Goal: Task Accomplishment & Management: Complete application form

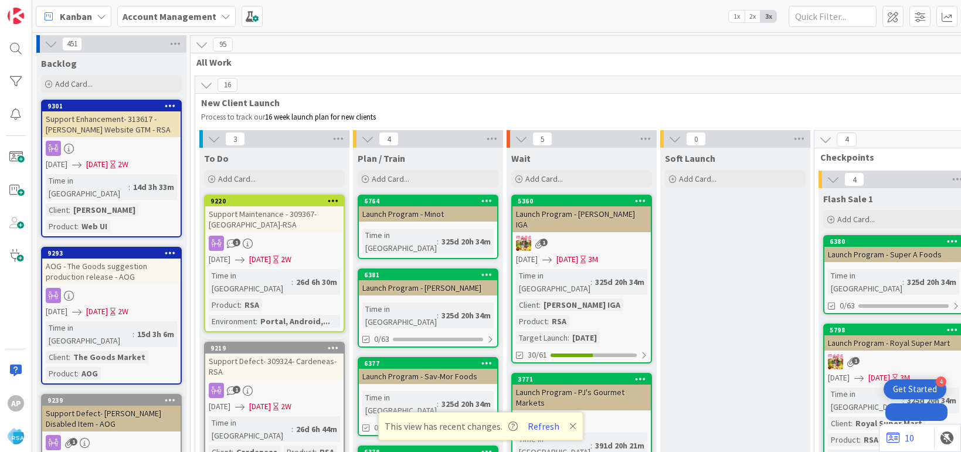
drag, startPoint x: 0, startPoint y: 0, endPoint x: 260, endPoint y: 273, distance: 376.7
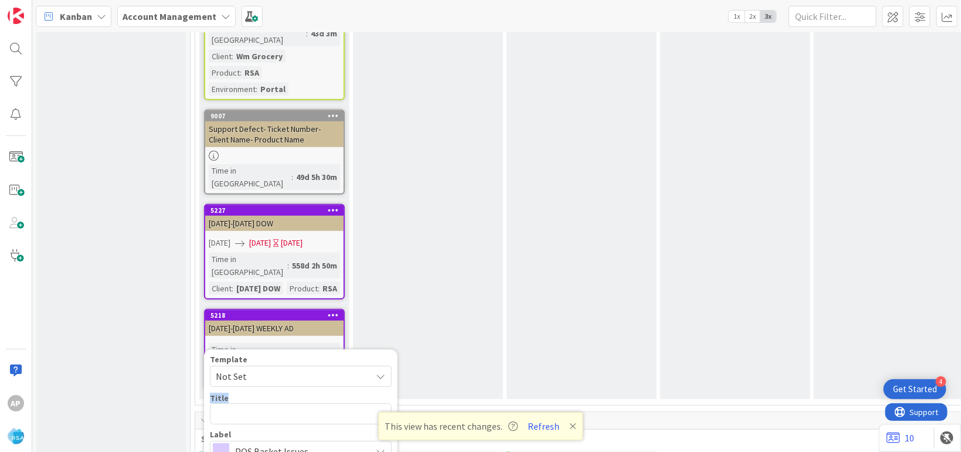
click at [251, 369] on span "Not Set" at bounding box center [289, 376] width 147 height 15
click at [466, 116] on div "Design Add Card..." at bounding box center [428, 149] width 150 height 500
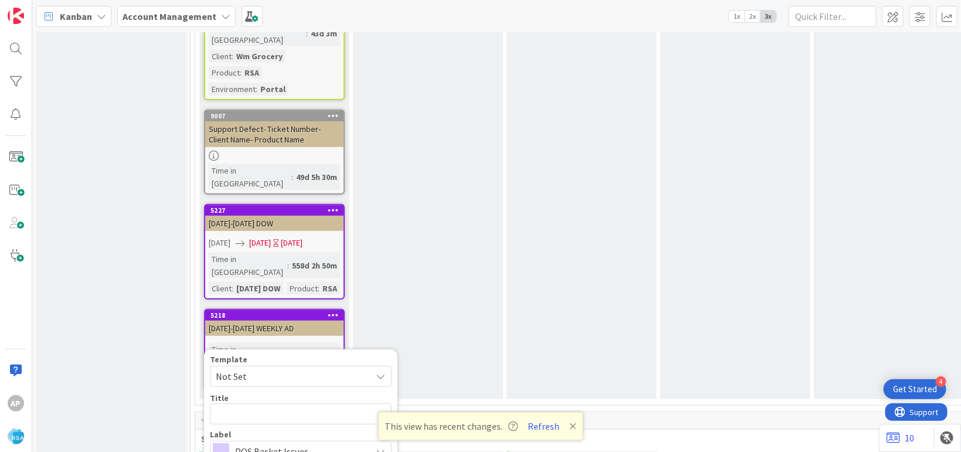
click at [262, 369] on span "Not Set" at bounding box center [289, 376] width 147 height 15
type textarea "x"
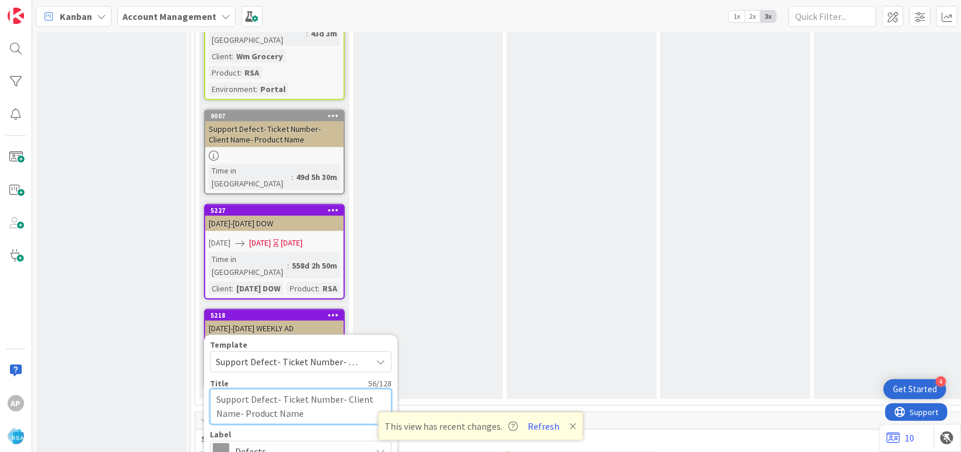
click at [336, 389] on textarea "Support Defect- Ticket Number- Client Name- Product Name" at bounding box center [301, 407] width 182 height 36
type textarea "Support Defect- Ticket Numbe- Client Name- Product Name"
type textarea "x"
type textarea "Support Defect- Ticket Numb- Client Name- Product Name"
type textarea "x"
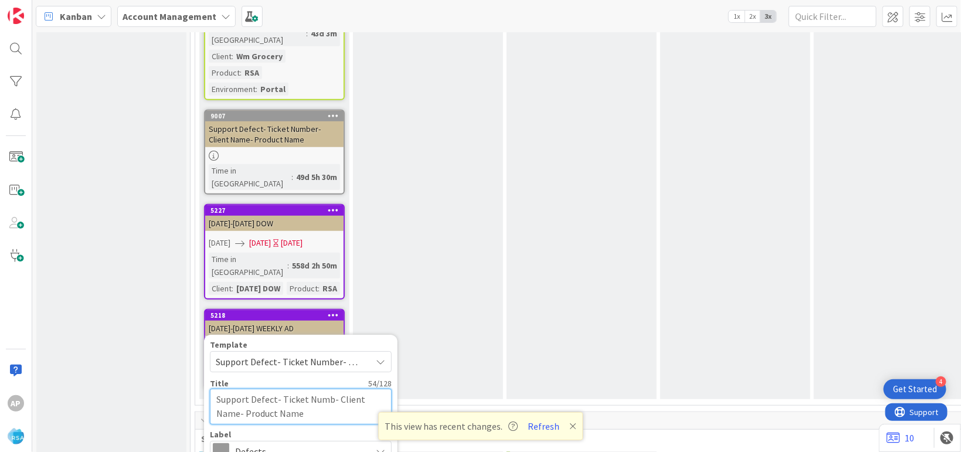
type textarea "Support Defect- Ticket Num- Client Name- Product Name"
type textarea "x"
type textarea "Support Defect- Ticket Nu- Client Name- Product Name"
type textarea "x"
type textarea "Support Defect- Ticket N- Client Name- Product Name"
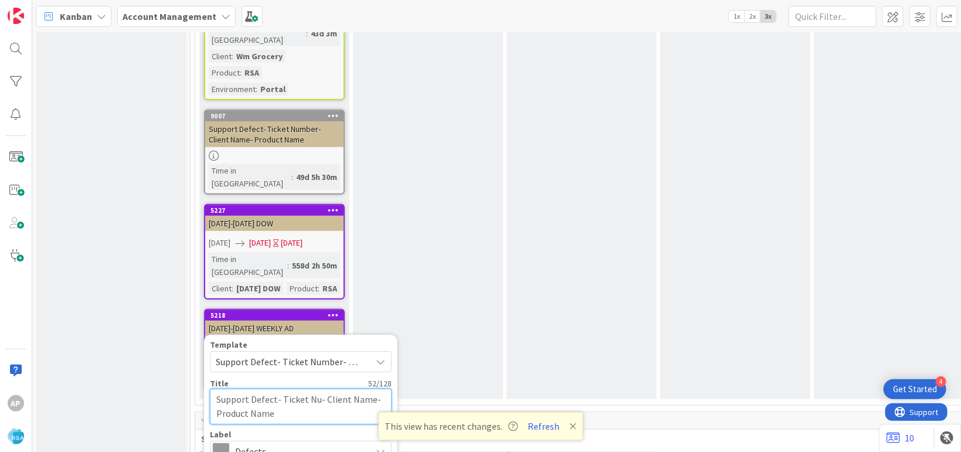
type textarea "x"
type textarea "Support Defect- Ticket - Client Name- Product Name"
type textarea "x"
type textarea "Support Defect- Ticket- Client Name- Product Name"
type textarea "x"
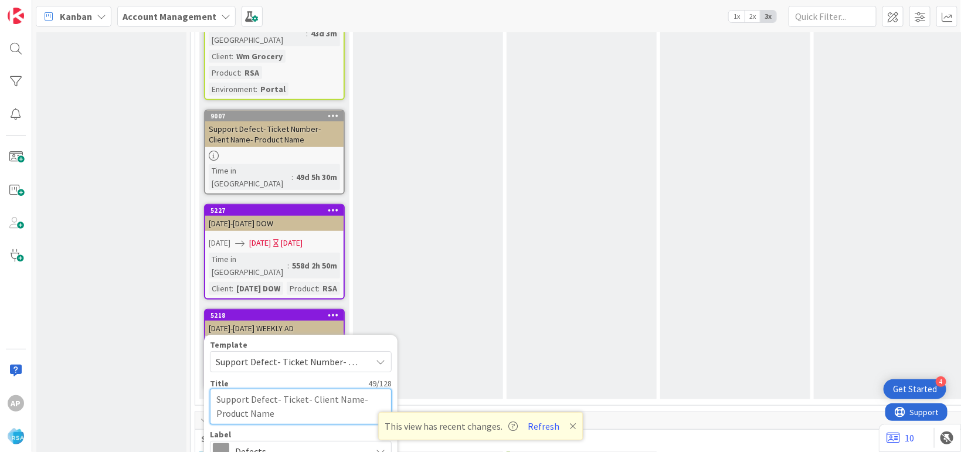
type textarea "Support Defect- Ticke- Client Name- Product Name"
type textarea "x"
type textarea "Support Defect- Tick- Client Name- Product Name"
type textarea "x"
type textarea "Support Defect- Tic- Client Name- Product Name"
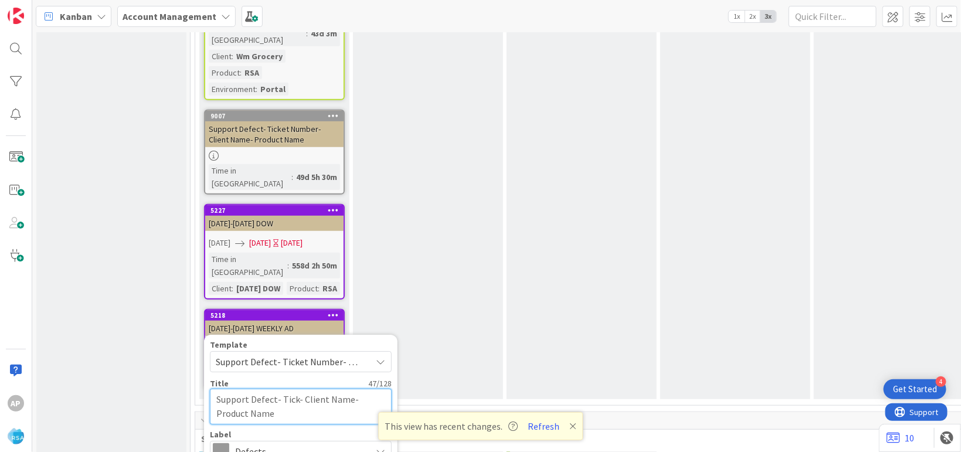
type textarea "x"
type textarea "Support Defect- Ti- Client Name- Product Name"
type textarea "x"
type textarea "Support Defect- T- Client Name- Product Name"
type textarea "x"
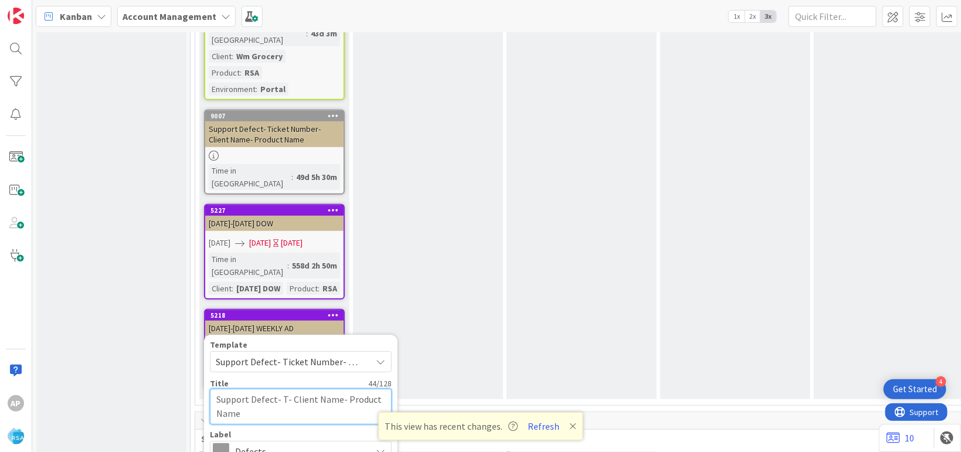
type textarea "Support Defect- - Client Name- Product Name"
type textarea "x"
paste textarea "#318506"
type textarea "Support Defect- #318506- Client Name- Product Name"
type textarea "x"
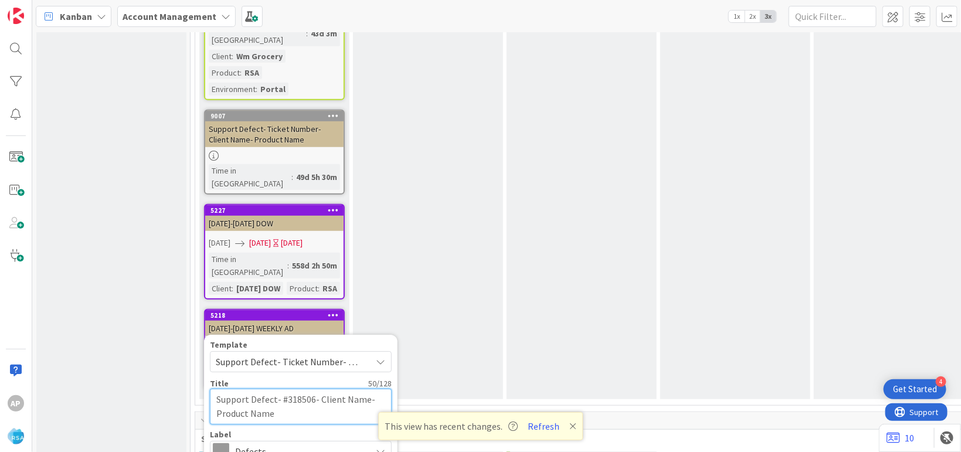
click at [285, 389] on textarea "Support Defect- #318506- Client Name- Product Name" at bounding box center [301, 407] width 182 height 36
type textarea "Support Defect- 318506- Client Name- Product Name"
type textarea "x"
click at [367, 389] on textarea "Support Defect- 318506- Client Name- Product Name" at bounding box center [301, 407] width 182 height 36
click at [360, 389] on textarea "Support Defect- 318506- Client Name- Product Name" at bounding box center [301, 407] width 182 height 36
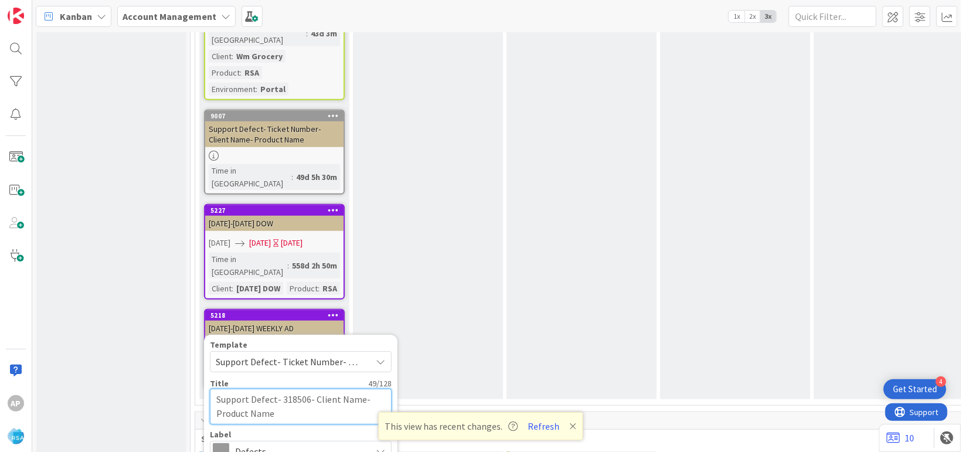
type textarea "Support Defect- 318506- Client Nam- Product Name"
type textarea "x"
type textarea "Support Defect- 318506- Client Na- Product Name"
type textarea "x"
type textarea "Support Defect- 318506- Client N- Product Name"
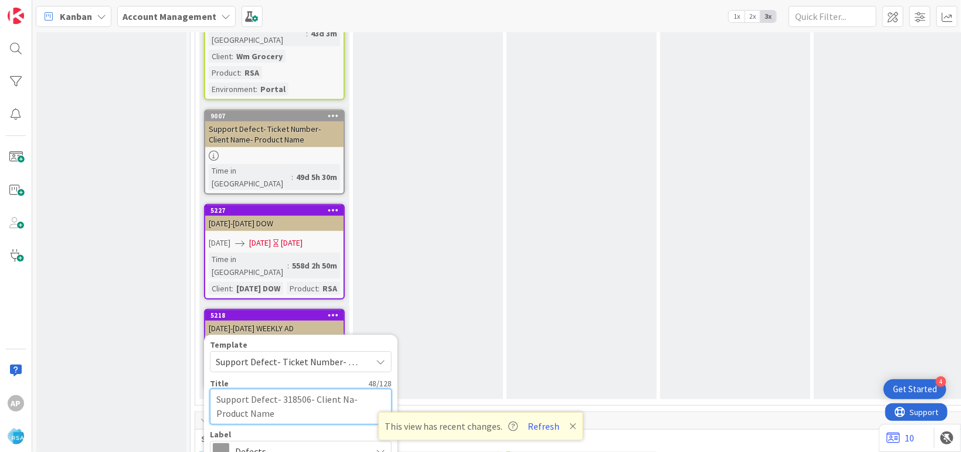
type textarea "x"
type textarea "Support Defect- 318506- Client - Product Name"
type textarea "x"
type textarea "Support Defect- 318506- Client- Product Name"
type textarea "x"
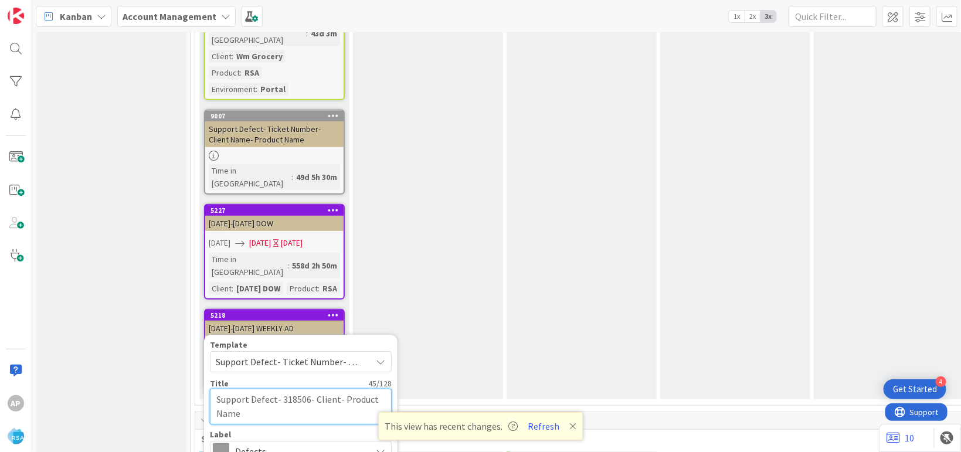
type textarea "Support Defect- 318506- Clien- Product Name"
type textarea "x"
type textarea "Support Defect- 318506- Clie- Product Name"
type textarea "x"
type textarea "Support Defect- 318506- Cli- Product Name"
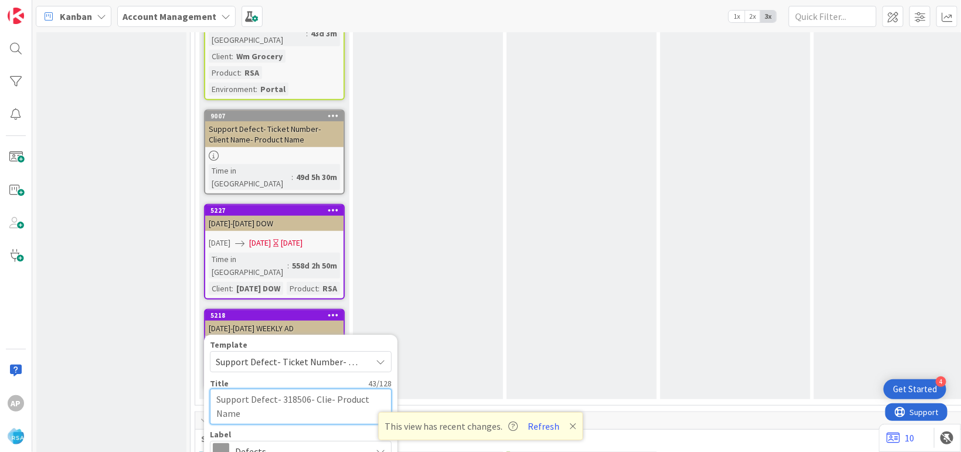
type textarea "x"
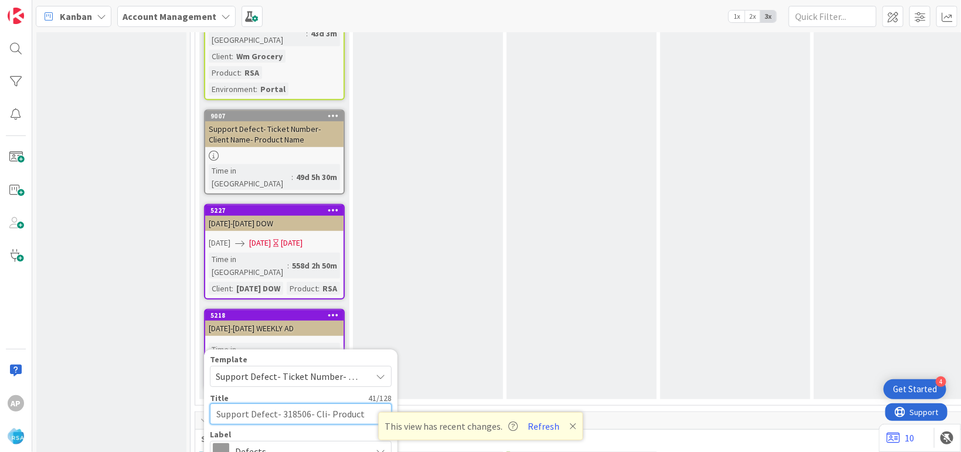
type textarea "Support Defect- 318506- Cl- Product Name"
type textarea "x"
type textarea "Support Defect- 318506- C- Product Name"
type textarea "x"
type textarea "Support Defect- 318506- - Product Name"
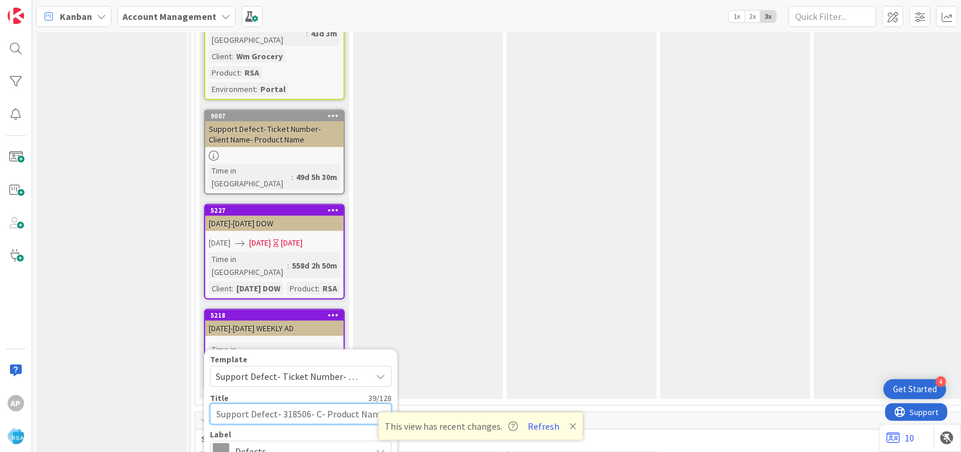
type textarea "x"
type textarea "Support Defect- 318506- T- Product Name"
type textarea "x"
type textarea "Support Defect- 318506- To- Product Name"
type textarea "x"
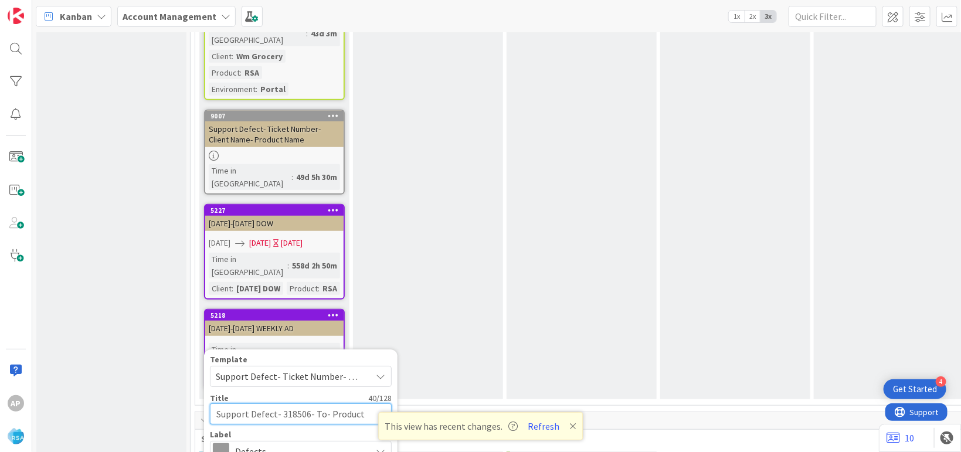
type textarea "Support Defect- 318506- Ton- Product Name"
type textarea "x"
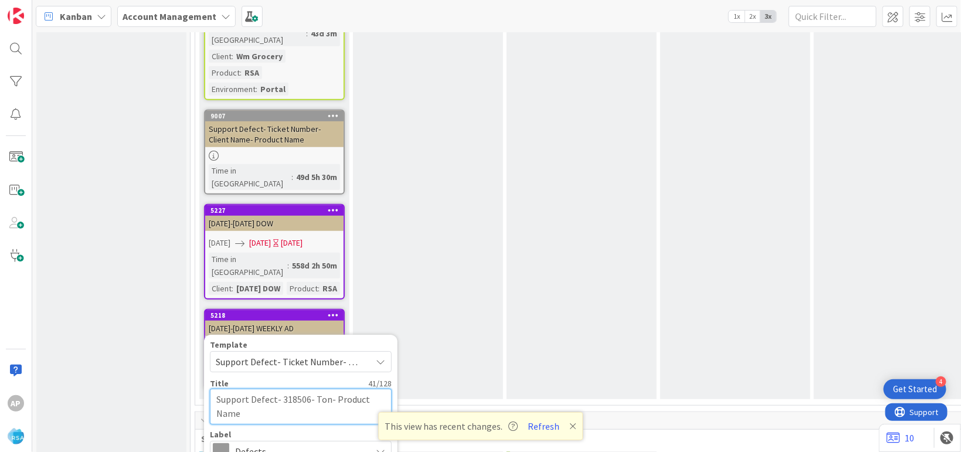
type textarea "Support Defect- 318506- [PERSON_NAME]- Product Name"
type textarea "x"
type textarea "Support Defect- 318506- [PERSON_NAME]'- Product Name"
type textarea "x"
type textarea "Support Defect- 318506- [PERSON_NAME]'s- Product Name"
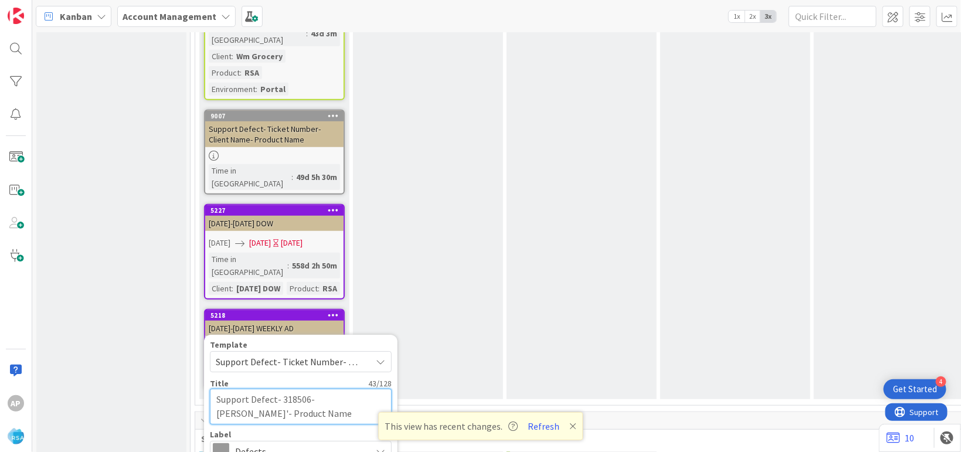
type textarea "x"
click at [317, 389] on textarea "Support Defect- 318506- [PERSON_NAME]'s- Product Name" at bounding box center [301, 407] width 182 height 36
type textarea "Support Defect- 318506- [PERSON_NAME]'s- Product Nam"
type textarea "x"
type textarea "Support Defect- 318506- [PERSON_NAME]'s- Product Na"
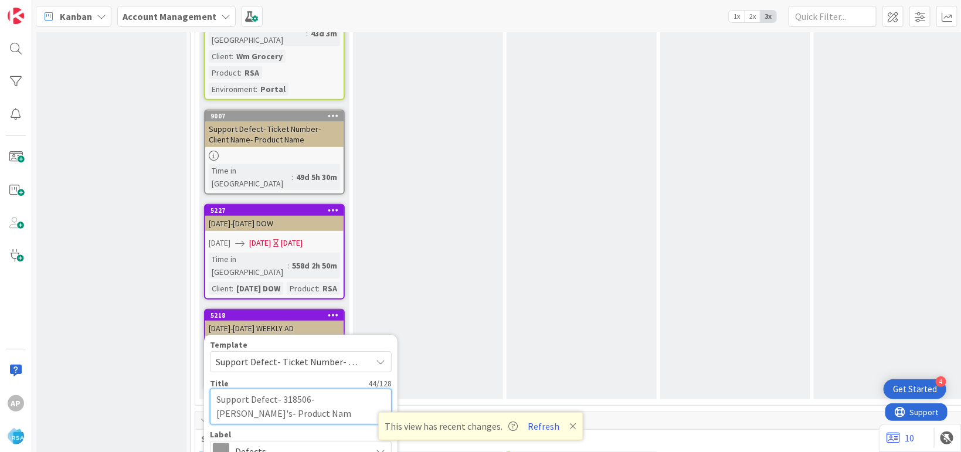
type textarea "x"
type textarea "Support Defect- 318506- [PERSON_NAME]'s- Product N"
type textarea "x"
type textarea "Support Defect- 318506- [PERSON_NAME]'s- Product"
type textarea "x"
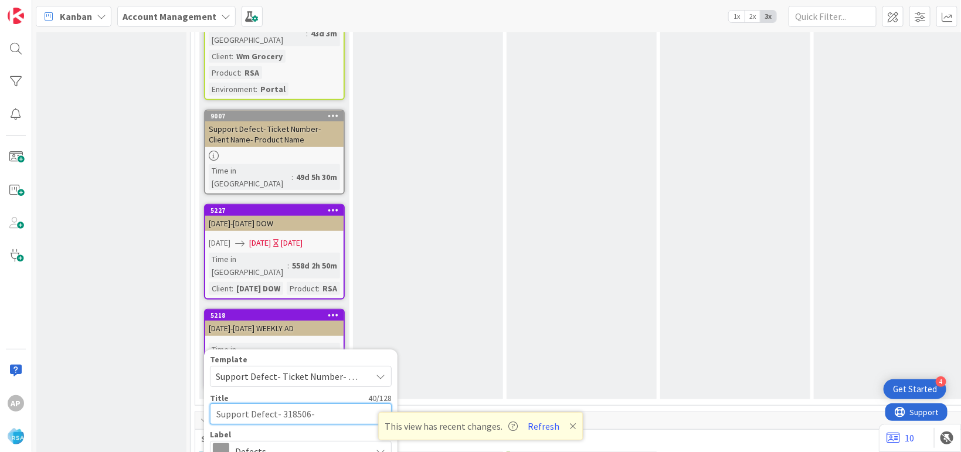
type textarea "Support Defect- 318506- [PERSON_NAME]'s- Product"
type textarea "x"
type textarea "Support Defect- 318506- [PERSON_NAME]'s- Produc"
type textarea "x"
type textarea "Support Defect- 318506- [PERSON_NAME]'s- Produ"
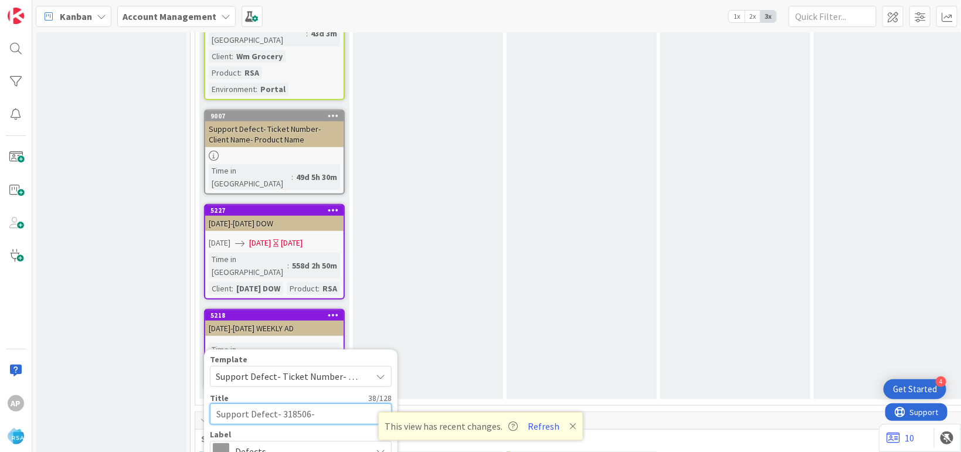
type textarea "x"
type textarea "Support Defect- 318506- [PERSON_NAME]'s- Prod"
type textarea "x"
type textarea "Support Defect- 318506- [PERSON_NAME]'s- Pro"
type textarea "x"
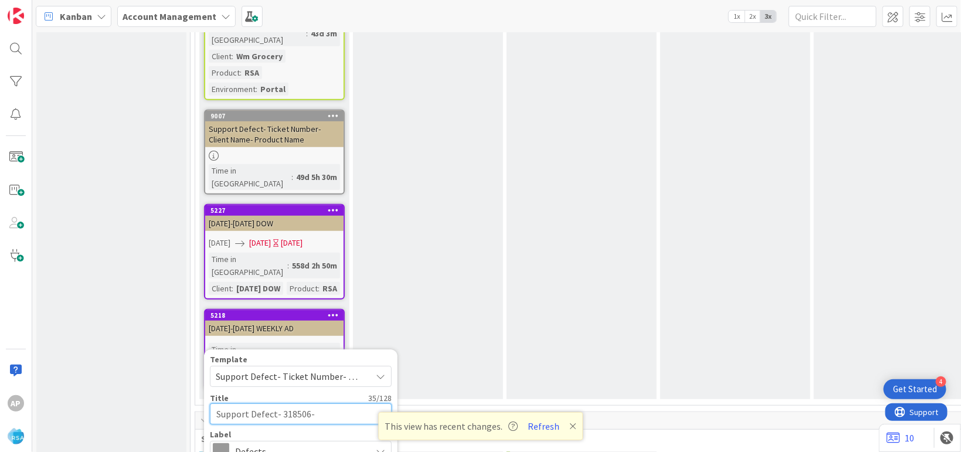
type textarea "Support Defect- 318506- [PERSON_NAME]'s- Pr"
type textarea "x"
type textarea "Support Defect- 318506- [PERSON_NAME]'s- P"
type textarea "x"
type textarea "Support Defect- 318506- [PERSON_NAME]'s-"
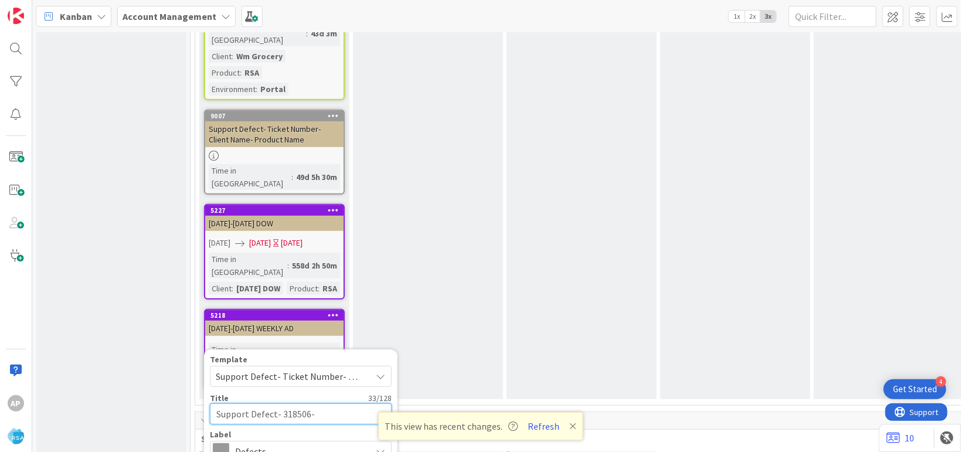
type textarea "x"
type textarea "Support Defect- 318506- [PERSON_NAME]'s- R"
type textarea "x"
type textarea "Support Defect- 318506- [PERSON_NAME]'s- RS"
type textarea "x"
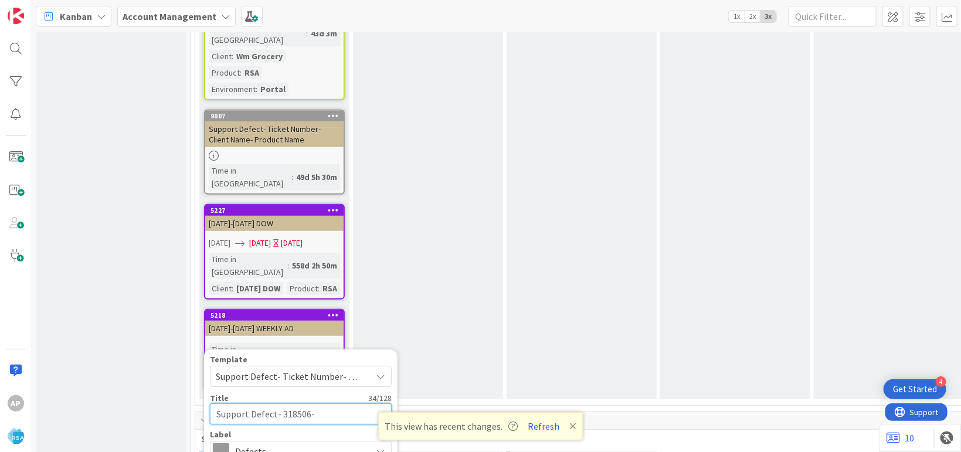
type textarea "Support Defect- 318506- [PERSON_NAME]'s- RSA"
type textarea "x"
type textarea "Support Defect- 318506- [PERSON_NAME]'s- RSA"
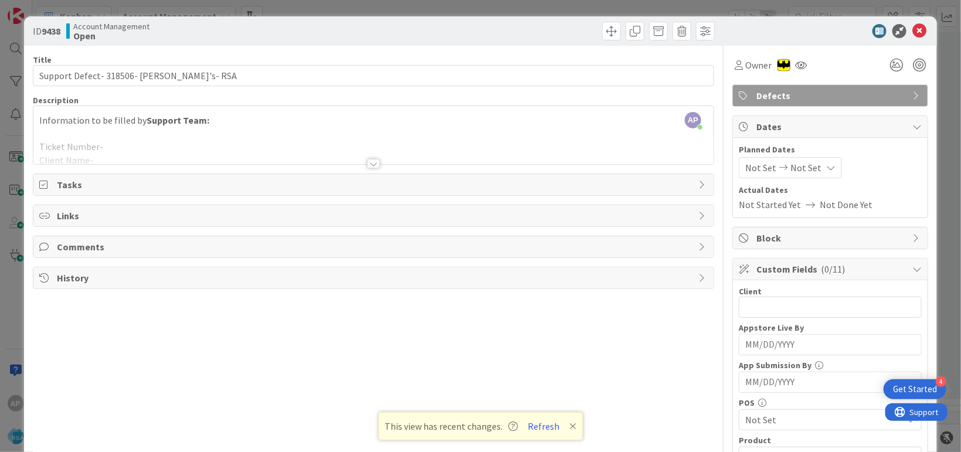
click at [113, 154] on div at bounding box center [373, 149] width 680 height 30
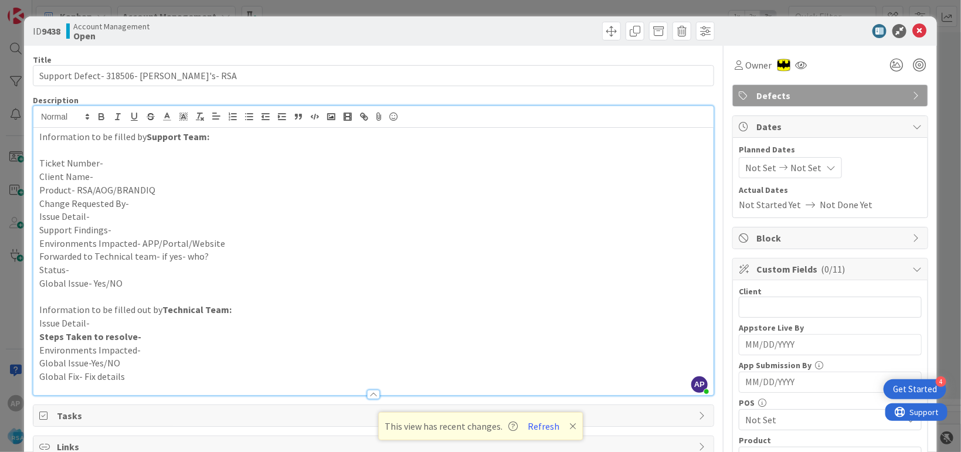
click at [122, 219] on p "Issue Detail-" at bounding box center [373, 216] width 669 height 13
paste div
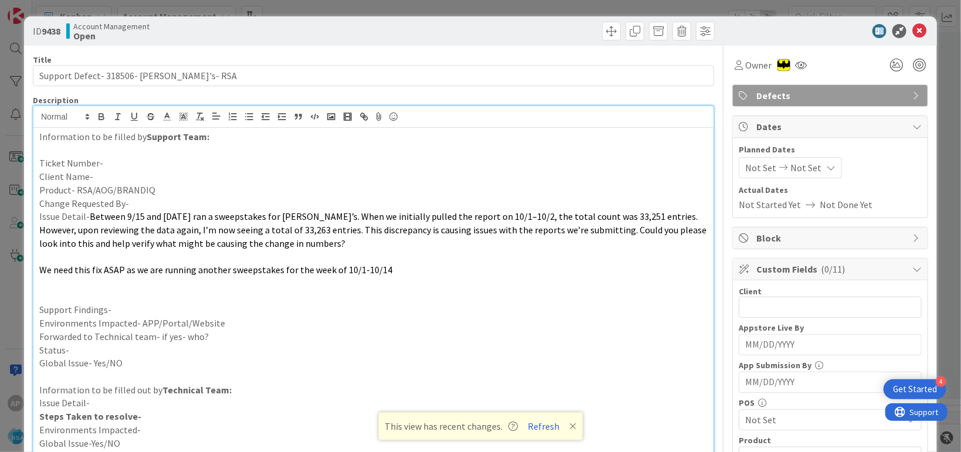
click at [122, 158] on p "Ticket Number-" at bounding box center [373, 163] width 669 height 13
click at [116, 177] on p "Client Name-" at bounding box center [373, 176] width 669 height 13
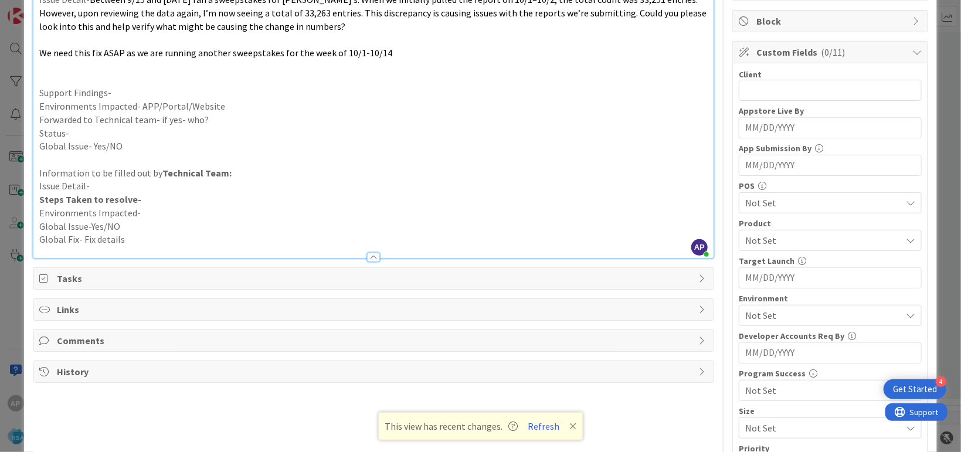
scroll to position [71, 0]
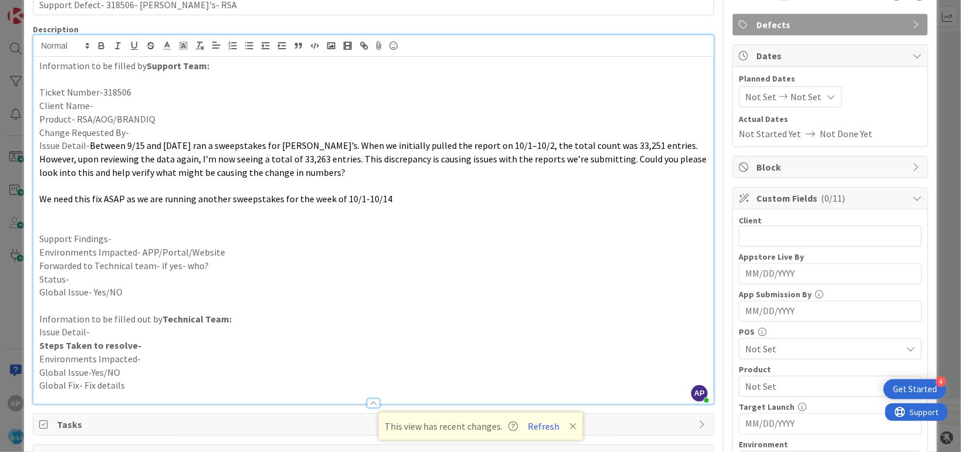
click at [116, 241] on p "Support Findings-" at bounding box center [373, 238] width 669 height 13
click at [249, 243] on p "Support Findings-Wer have to check why the county mismatches" at bounding box center [373, 238] width 669 height 13
click at [229, 253] on p "Environments Impacted- APP/Portal/Website" at bounding box center [373, 252] width 669 height 13
click at [233, 267] on p "Forwarded to Technical team- if yes- who?" at bounding box center [373, 265] width 669 height 13
click at [98, 273] on p "Status-" at bounding box center [373, 279] width 669 height 13
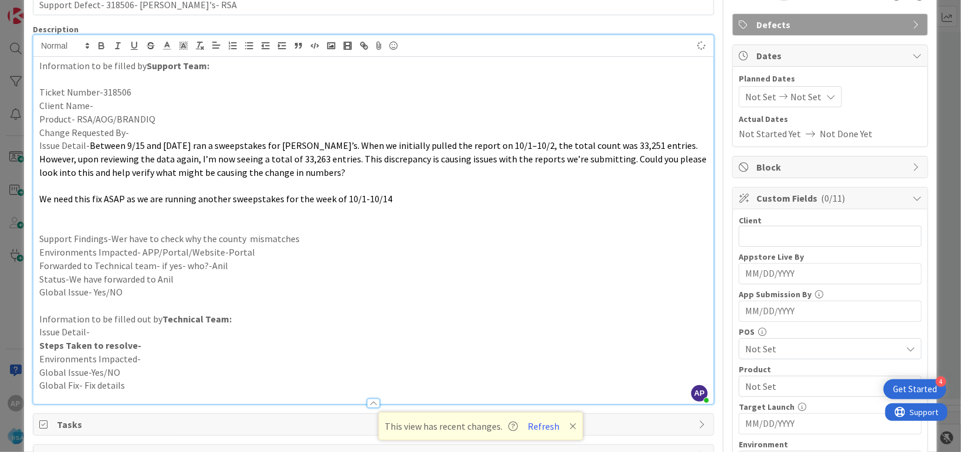
click at [739, 96] on div "Not Set Not Set" at bounding box center [790, 96] width 103 height 21
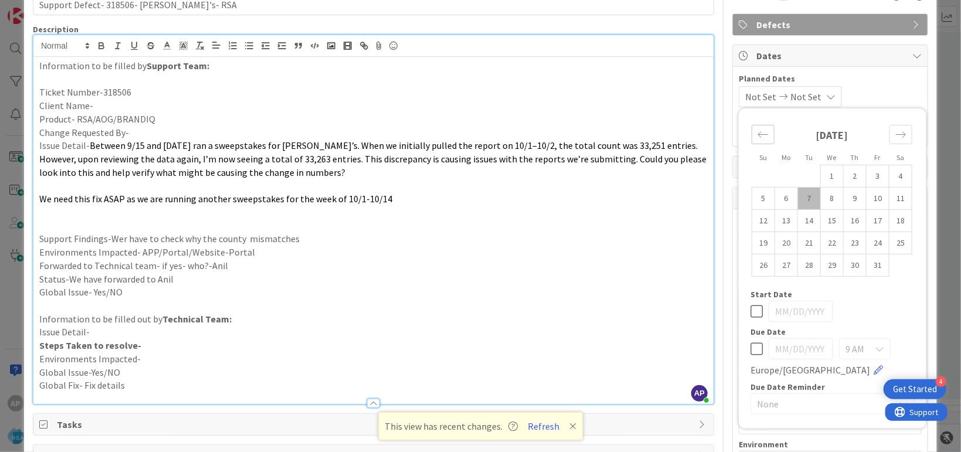
click at [758, 130] on icon "Move backward to switch to the previous month." at bounding box center [763, 134] width 11 height 11
click at [780, 273] on td "29" at bounding box center [786, 265] width 23 height 22
type input "[DATE]"
click at [857, 292] on div "Start Date" at bounding box center [833, 294] width 164 height 8
click at [897, 140] on div "Move forward to switch to the next month." at bounding box center [901, 134] width 23 height 19
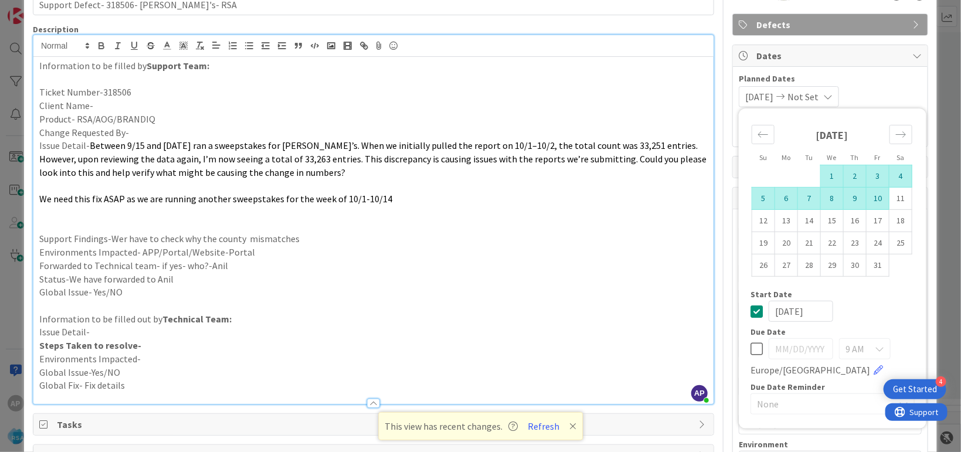
click at [871, 198] on td "10" at bounding box center [878, 198] width 23 height 22
type input "[DATE]"
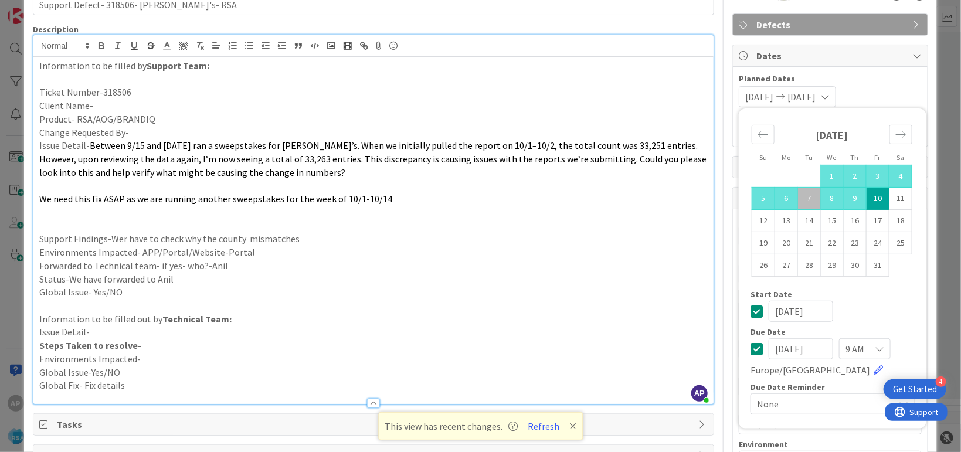
click at [645, 269] on p "Forwarded to Technical team- if yes- who?-Anil" at bounding box center [373, 265] width 669 height 13
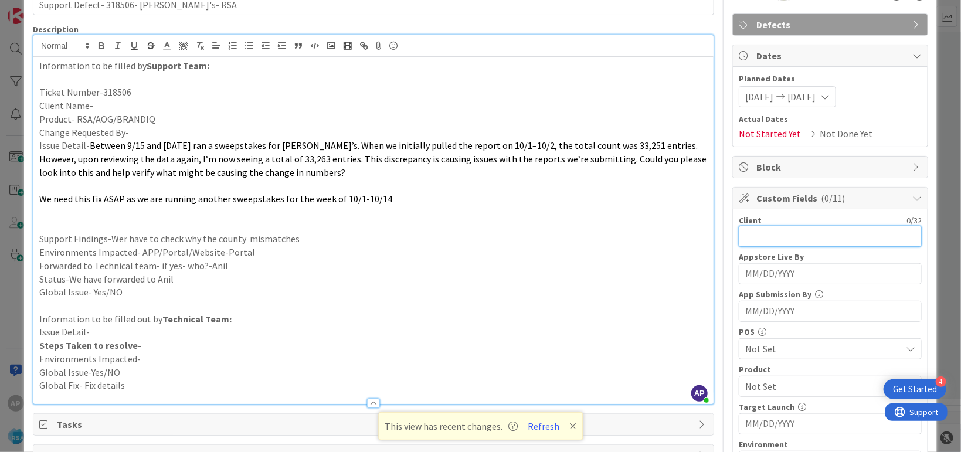
click at [770, 238] on input "text" at bounding box center [830, 236] width 183 height 21
click at [127, 101] on p "Client Name-" at bounding box center [373, 105] width 669 height 13
click at [764, 240] on input "text" at bounding box center [830, 236] width 183 height 21
click at [103, 109] on p "Client Name-" at bounding box center [373, 105] width 669 height 13
click at [780, 231] on input "text" at bounding box center [830, 236] width 183 height 21
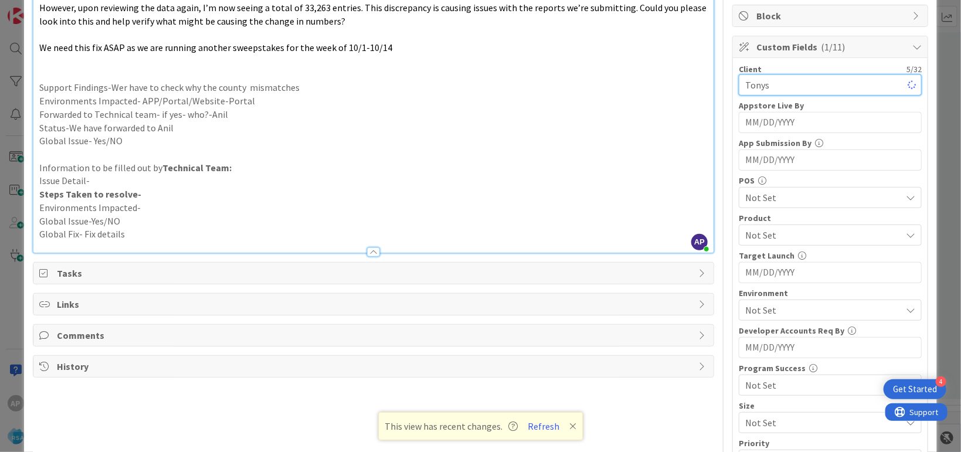
scroll to position [286, 0]
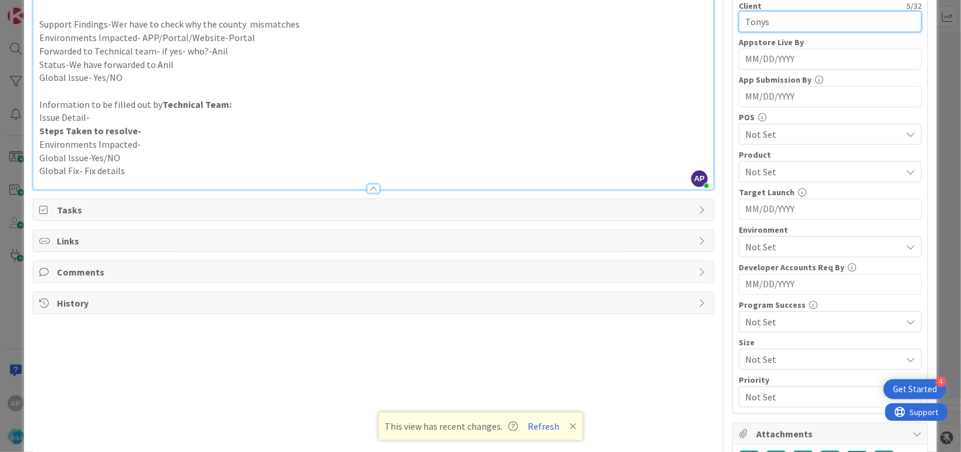
type input "Tonys"
click at [764, 175] on span "Not Set" at bounding box center [824, 172] width 156 height 14
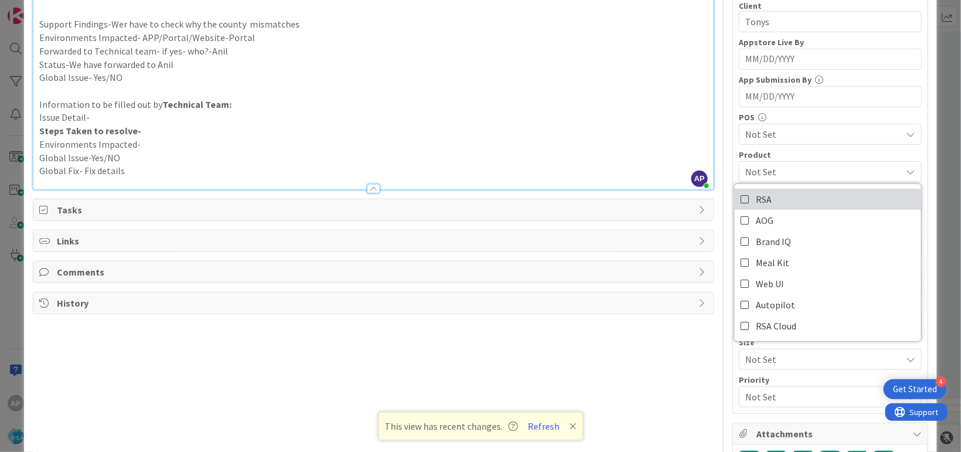
click at [759, 192] on span "RSA" at bounding box center [764, 200] width 16 height 18
click at [589, 84] on p at bounding box center [373, 90] width 669 height 13
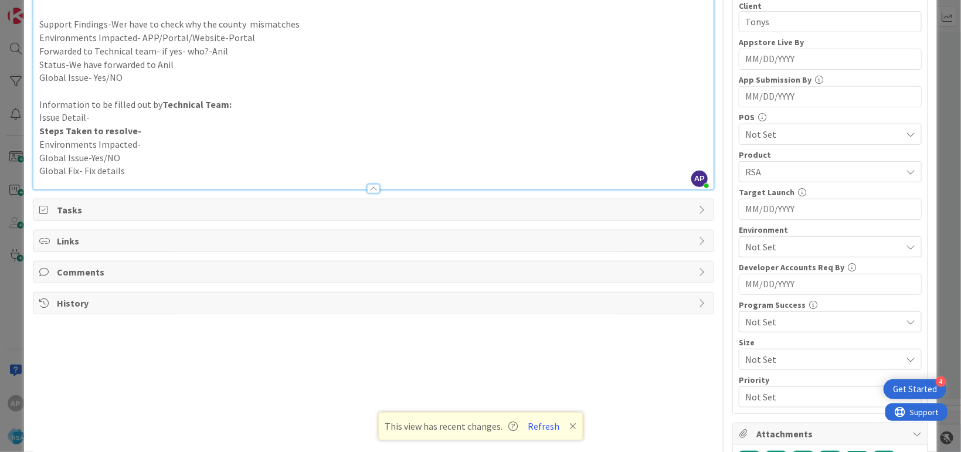
click at [810, 253] on div "Not Set" at bounding box center [830, 246] width 183 height 21
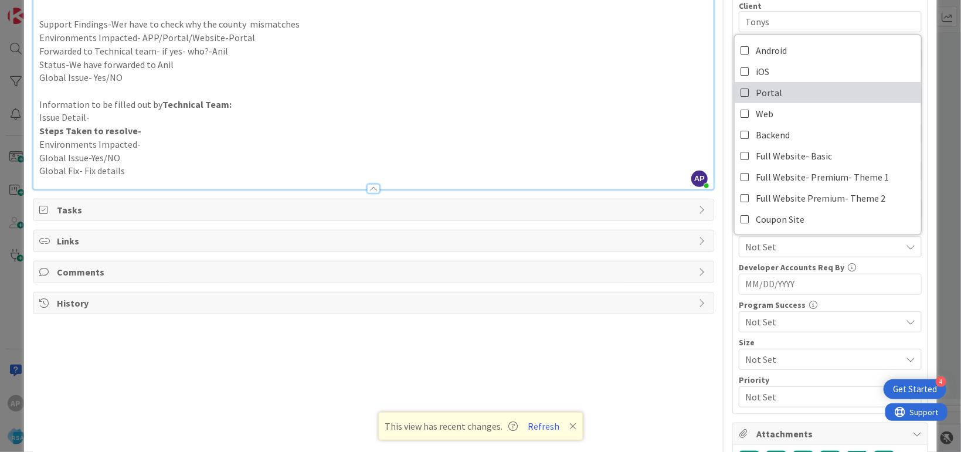
click at [764, 96] on span "Portal" at bounding box center [769, 93] width 26 height 18
click at [646, 86] on p at bounding box center [373, 90] width 669 height 13
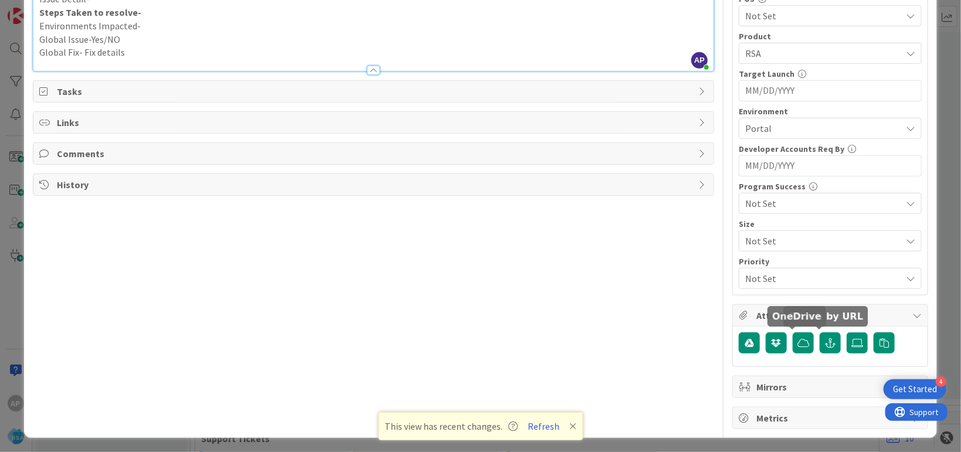
scroll to position [0, 0]
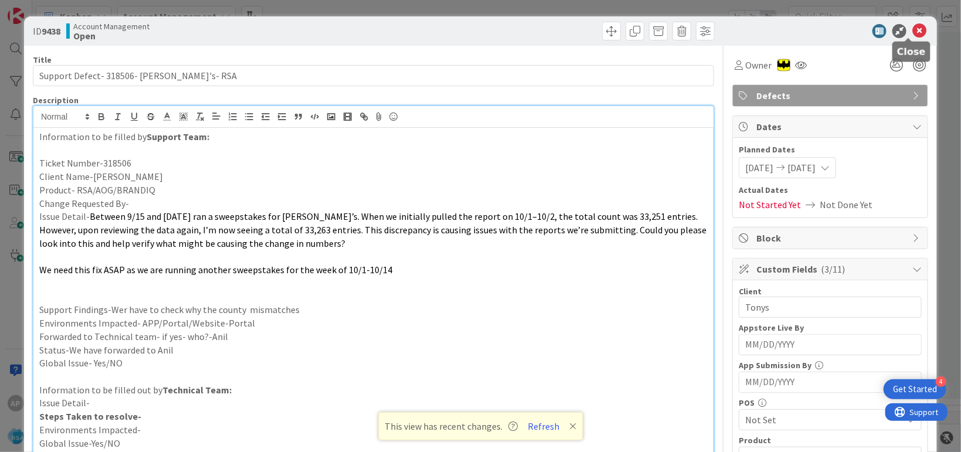
click at [913, 30] on icon at bounding box center [920, 31] width 14 height 14
